Goal: Task Accomplishment & Management: Complete application form

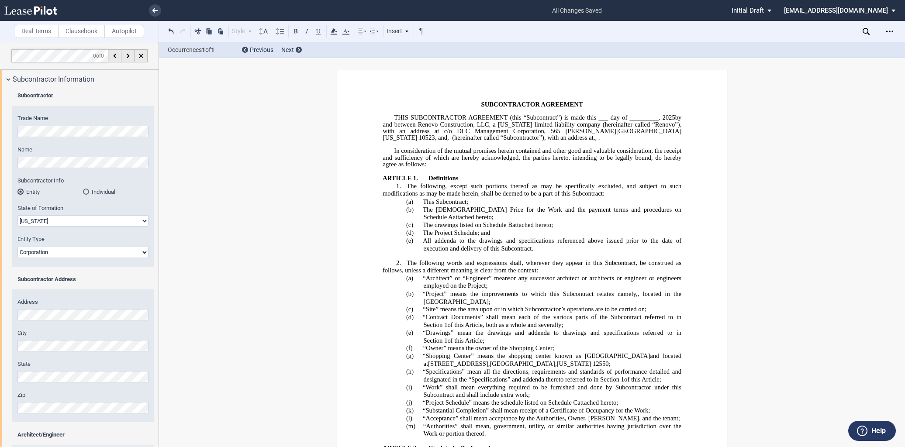
select select "[US_STATE]"
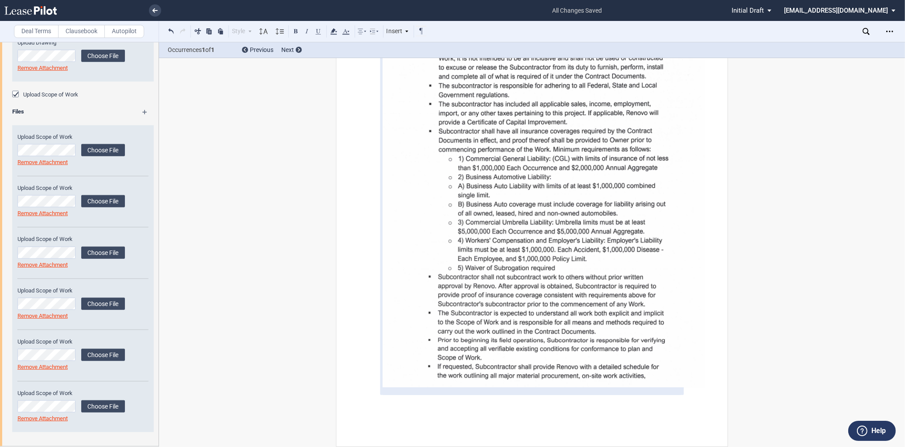
scroll to position [8248, 0]
click at [146, 111] on md-icon at bounding box center [148, 115] width 13 height 10
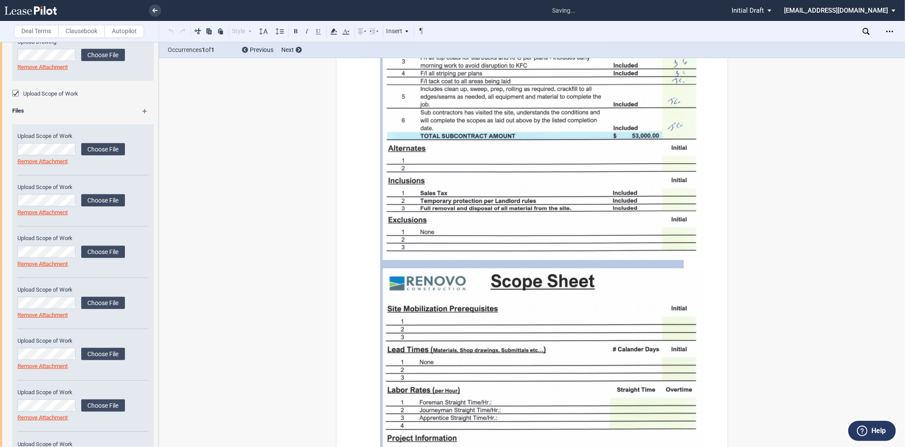
scroll to position [6786, 0]
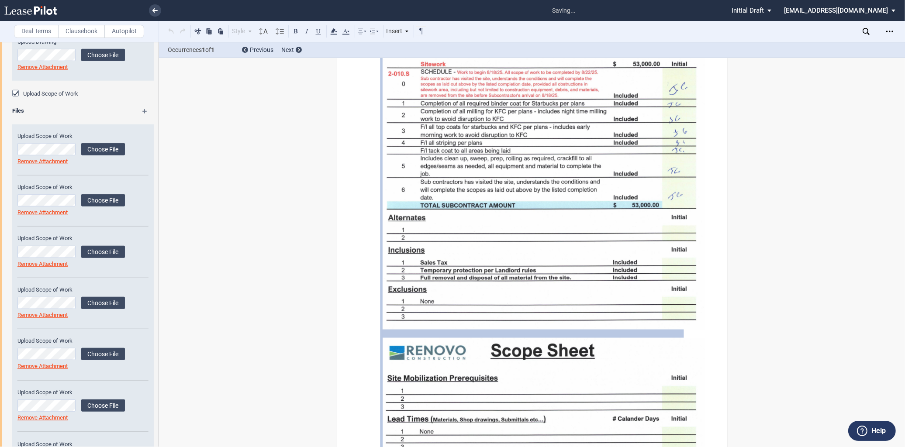
click at [146, 111] on md-icon at bounding box center [148, 114] width 13 height 10
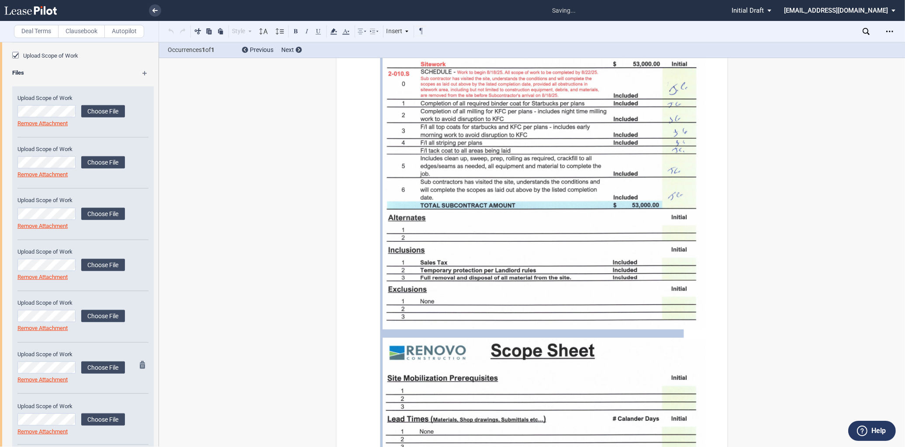
scroll to position [974, 0]
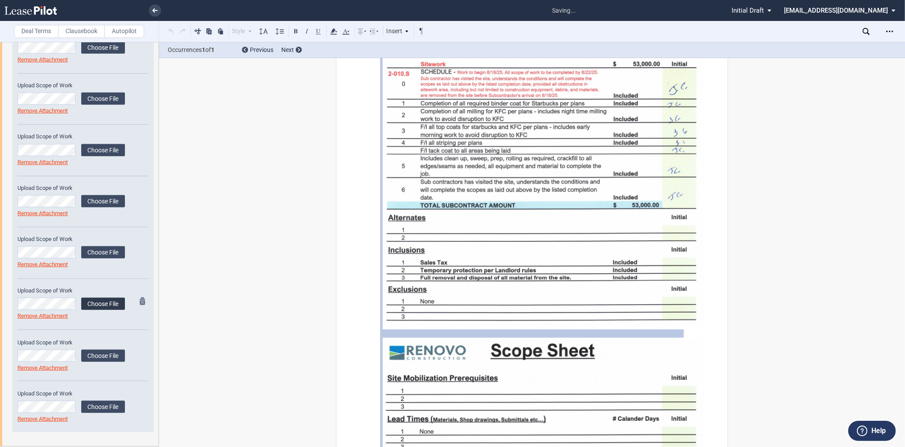
click at [99, 300] on label "Choose File" at bounding box center [103, 304] width 44 height 12
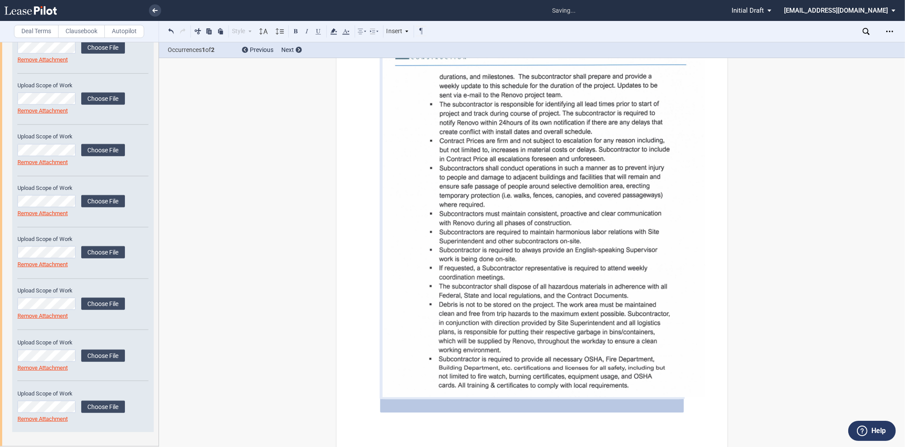
scroll to position [8624, 0]
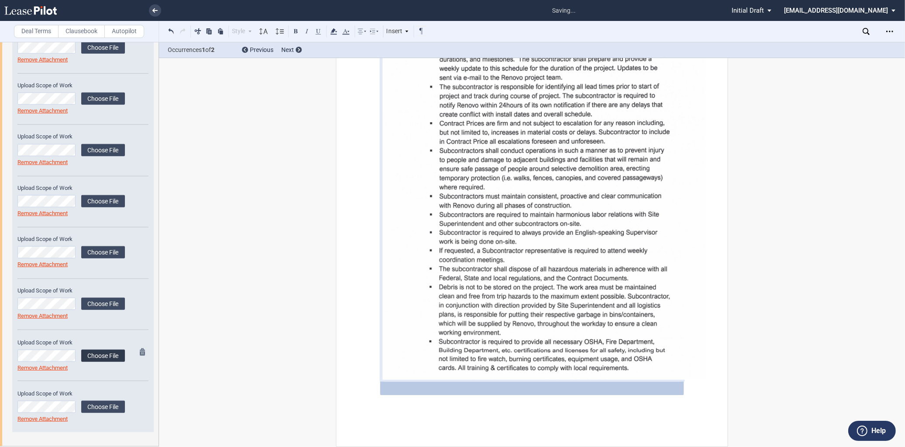
click at [85, 357] on label "Choose File" at bounding box center [103, 356] width 44 height 12
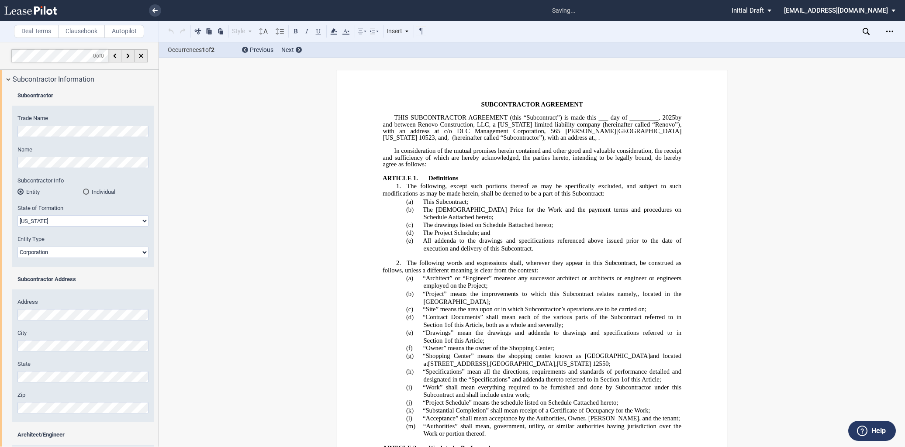
select select "[US_STATE]"
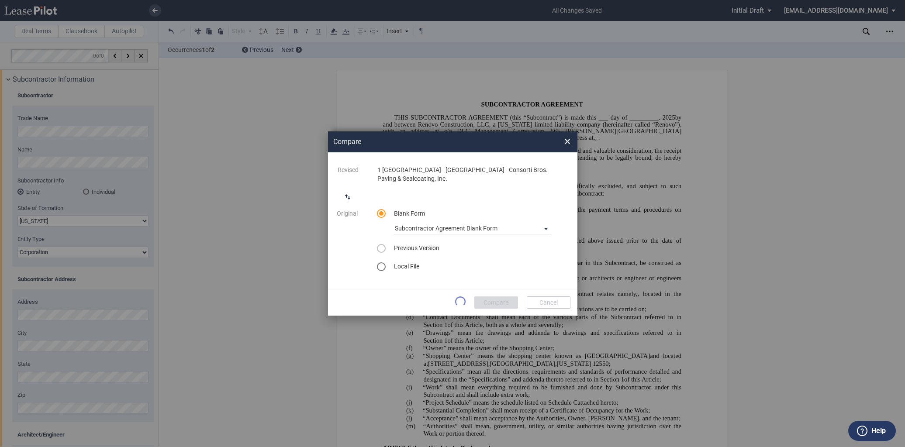
select select "[US_STATE]"
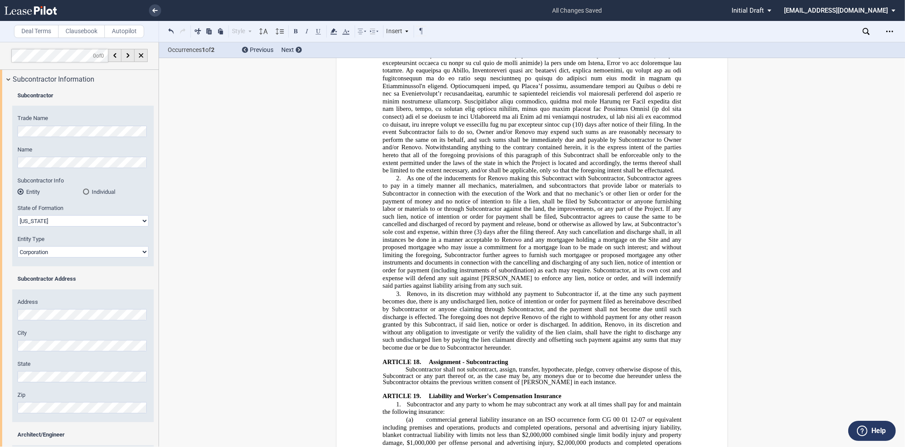
scroll to position [74, 0]
click at [887, 31] on use "Open Lease options menu" at bounding box center [889, 31] width 7 height 1
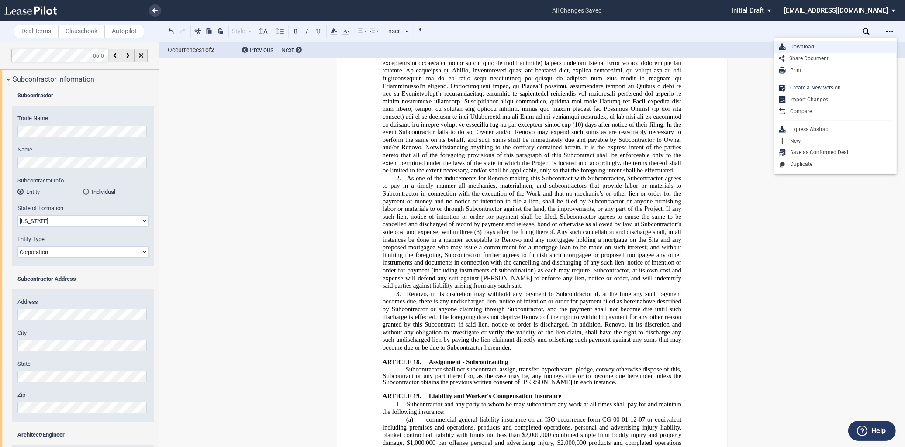
click at [798, 47] on div "Download" at bounding box center [839, 46] width 107 height 7
